Goal: Task Accomplishment & Management: Manage account settings

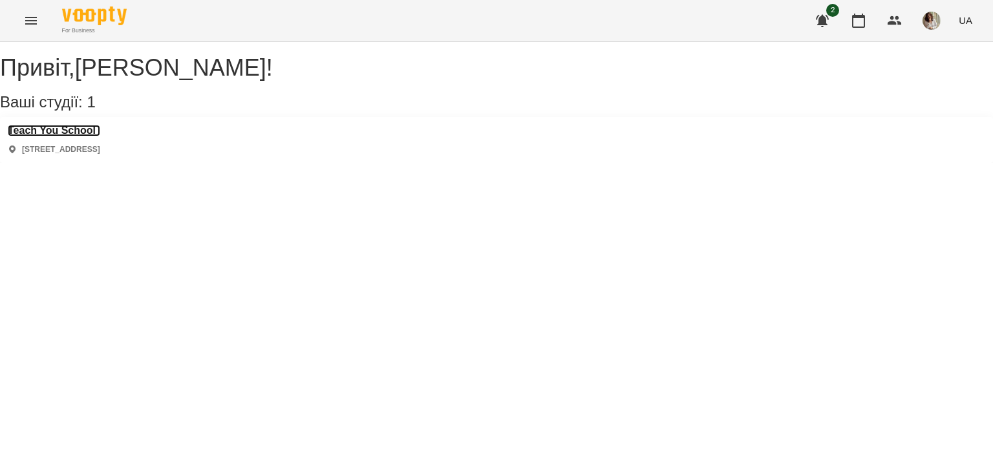
click at [85, 136] on h3 "Teach You School" at bounding box center [54, 131] width 92 height 12
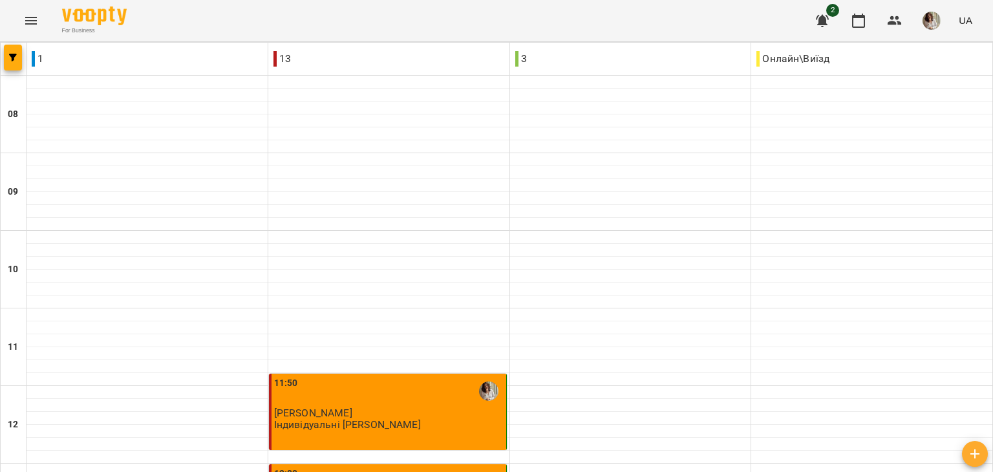
scroll to position [535, 0]
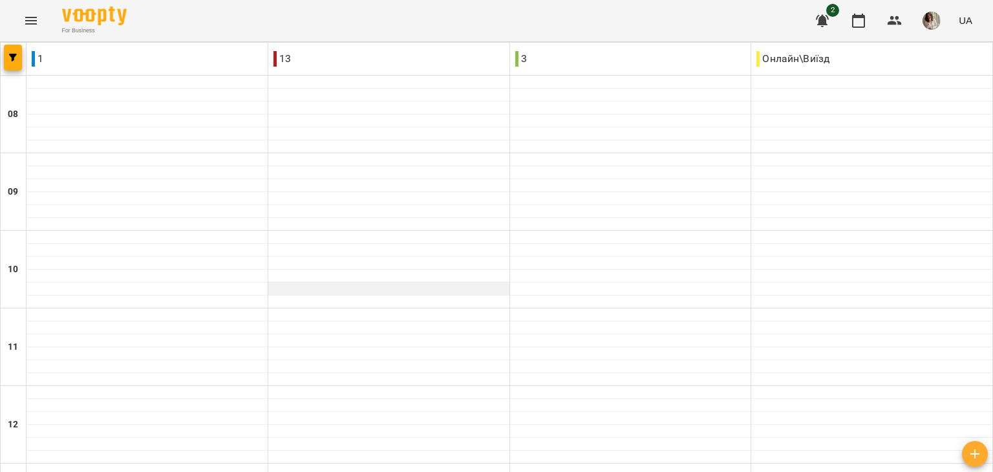
scroll to position [698, 0]
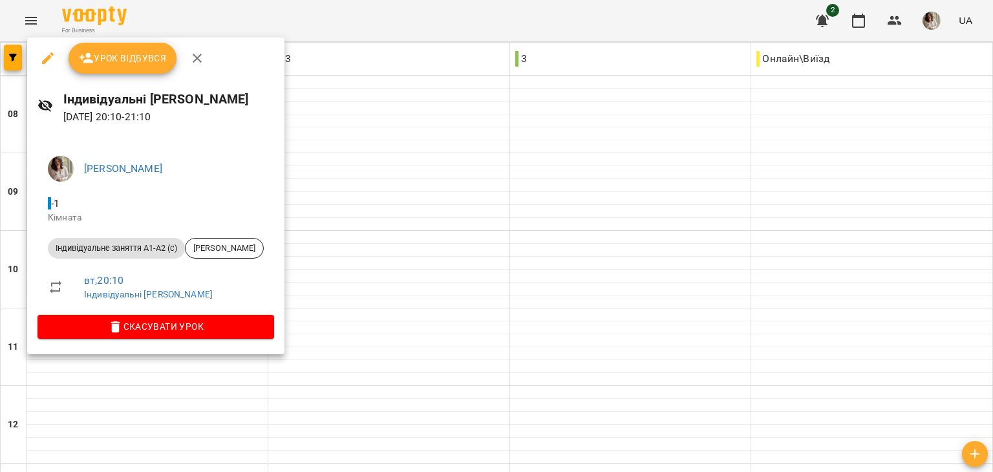
click at [447, 275] on div at bounding box center [496, 236] width 993 height 472
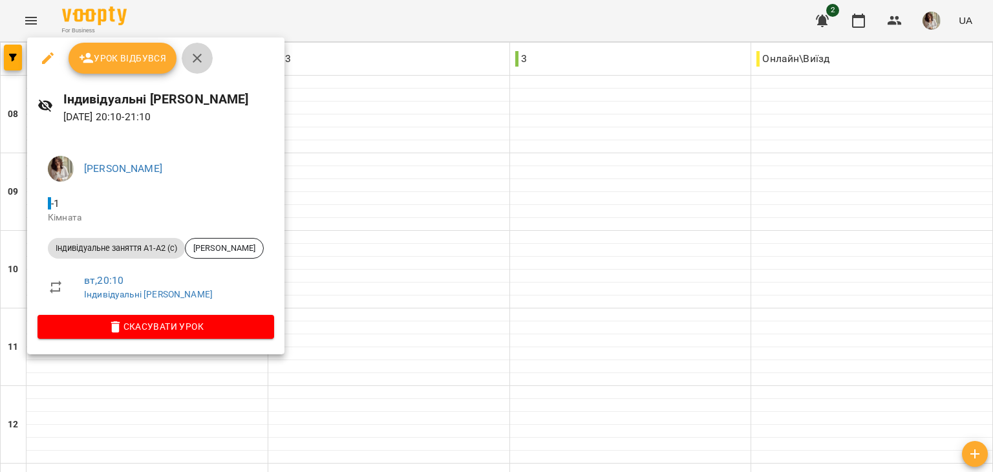
click at [199, 52] on icon "button" at bounding box center [197, 58] width 16 height 16
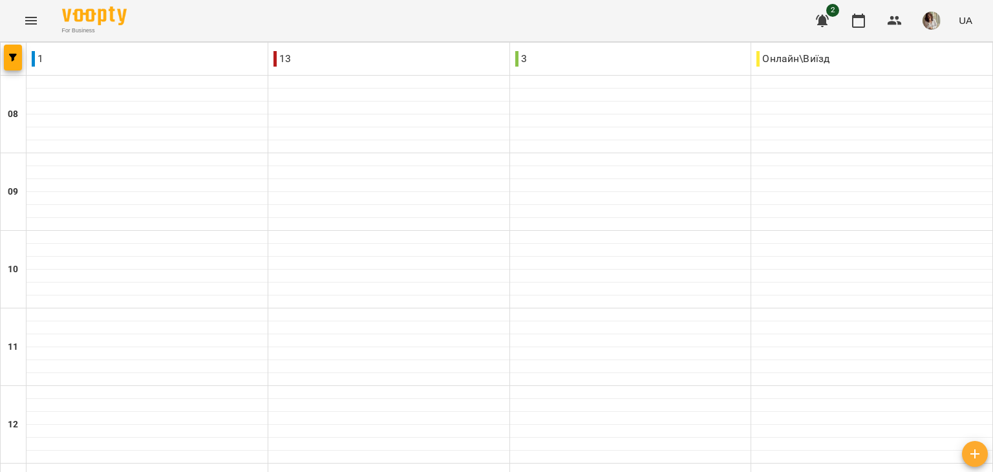
scroll to position [683, 0]
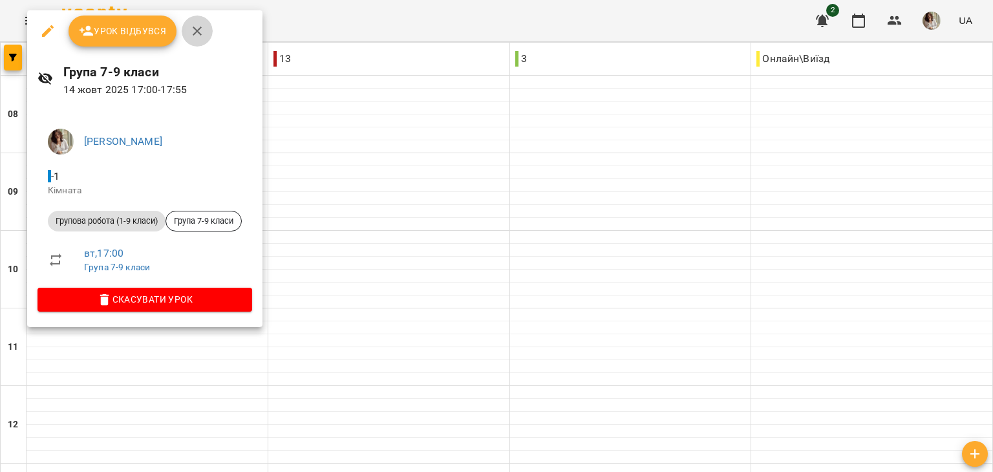
click at [199, 32] on icon "button" at bounding box center [197, 31] width 16 height 16
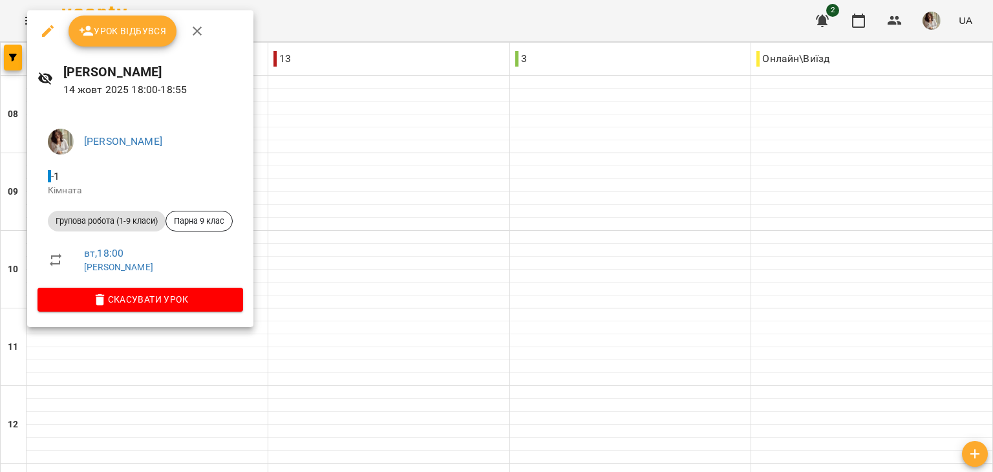
click at [200, 25] on icon "button" at bounding box center [197, 31] width 16 height 16
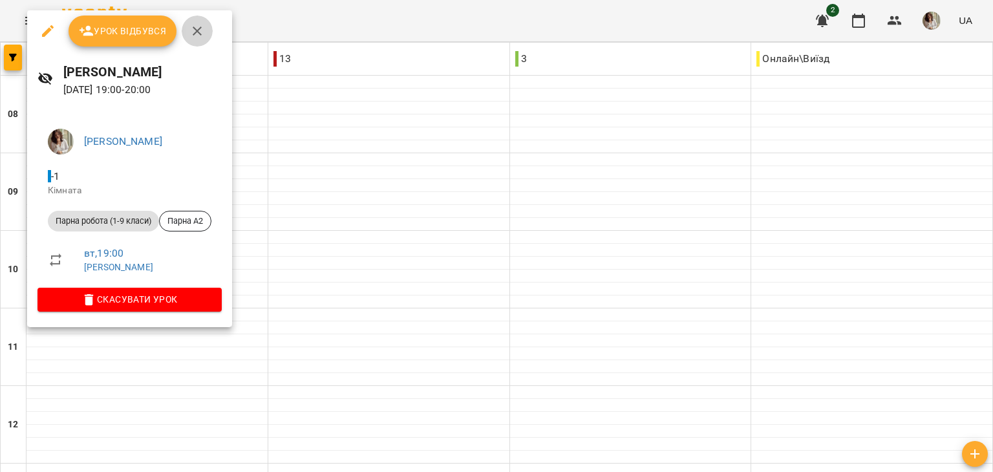
click at [199, 32] on icon "button" at bounding box center [197, 31] width 16 height 16
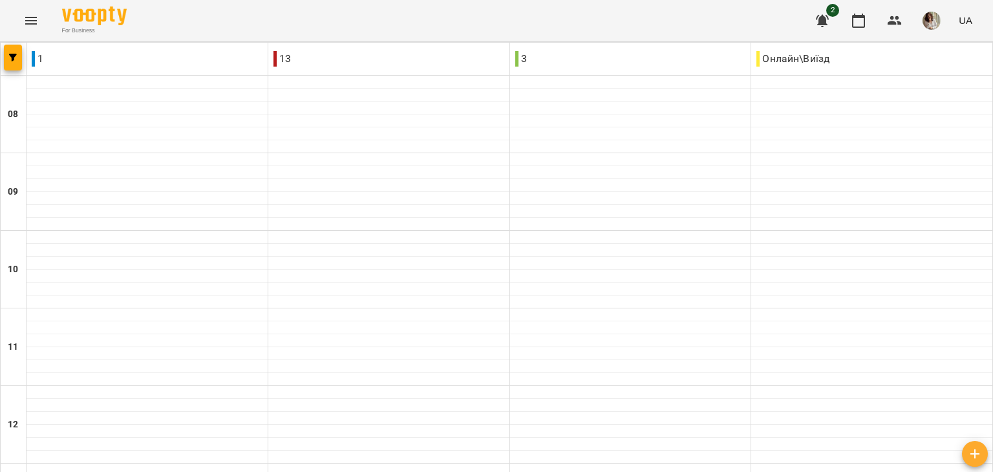
scroll to position [698, 0]
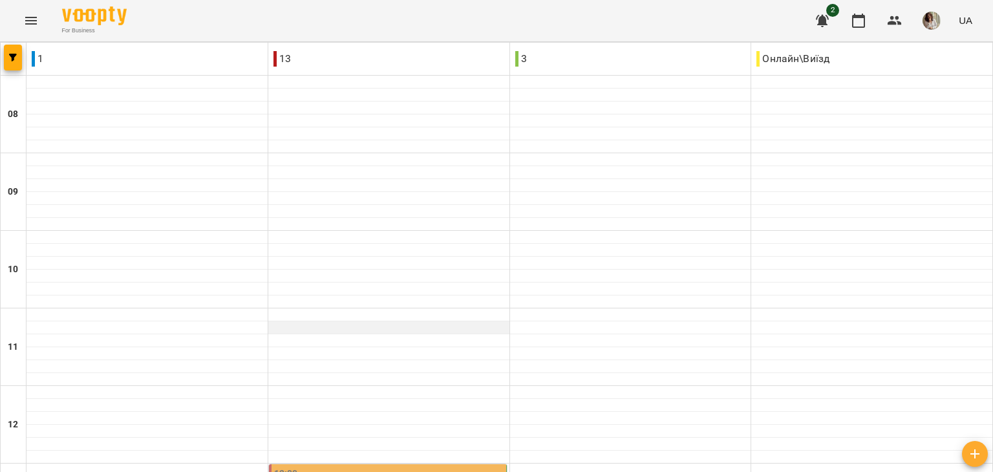
scroll to position [464, 0]
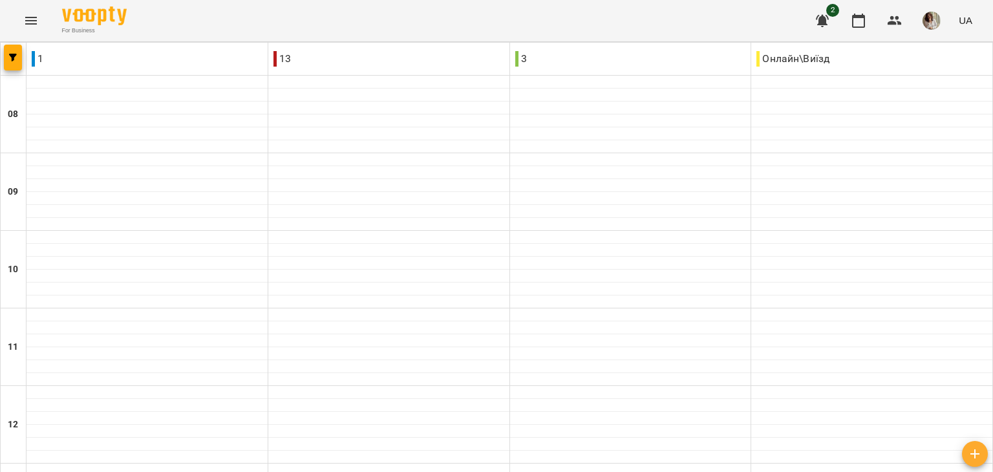
scroll to position [698, 0]
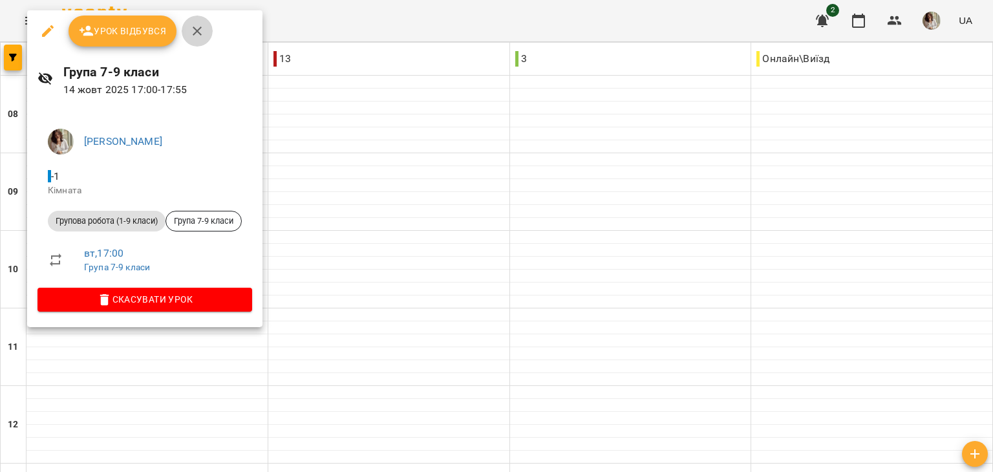
click at [199, 41] on button "button" at bounding box center [197, 31] width 31 height 31
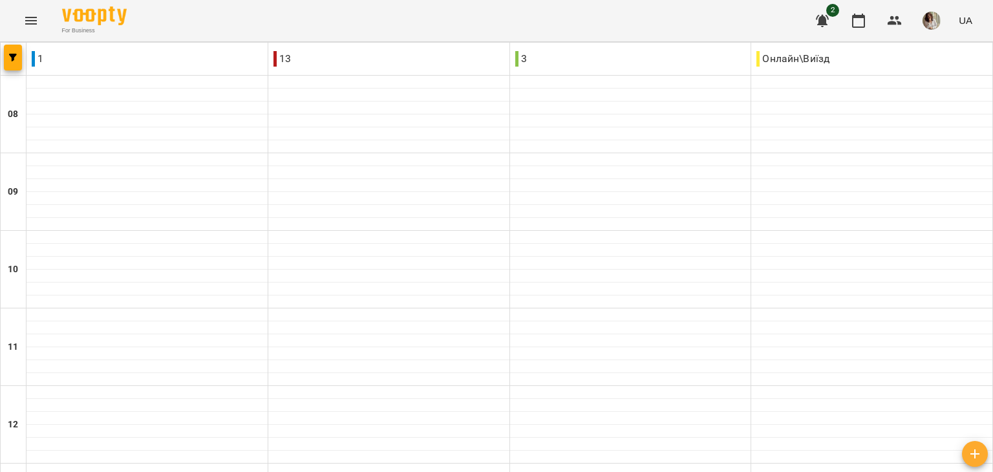
scroll to position [698, 0]
